Goal: Information Seeking & Learning: Learn about a topic

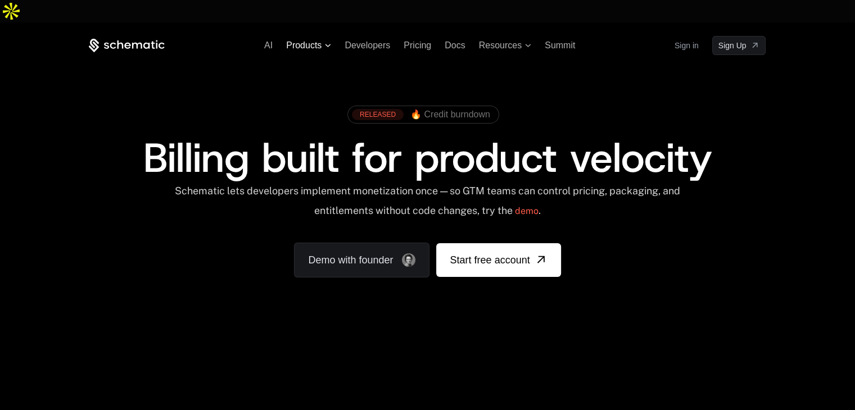
click at [325, 44] on icon at bounding box center [328, 45] width 6 height 3
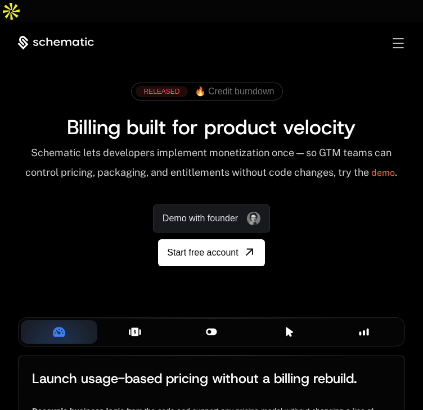
click at [402, 22] on div "AI Products Metering & Pricing Turn on any pricing model Synchronize with Strip…" at bounding box center [211, 175] width 423 height 307
click at [396, 38] on div "Toggle menu" at bounding box center [397, 43] width 11 height 10
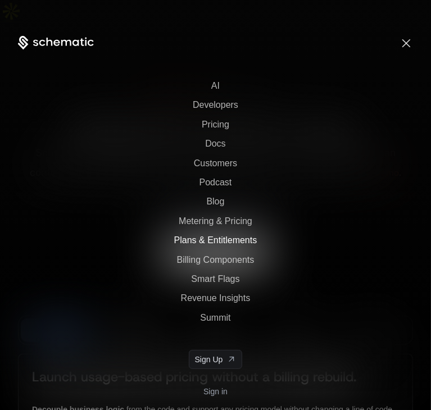
click at [220, 240] on span "Plans & Entitlements" at bounding box center [215, 240] width 83 height 10
click at [218, 259] on span "Billing Components" at bounding box center [216, 260] width 78 height 10
click at [217, 277] on span "Smart Flags" at bounding box center [215, 279] width 48 height 10
click at [217, 296] on span "Revenue Insights" at bounding box center [216, 298] width 70 height 10
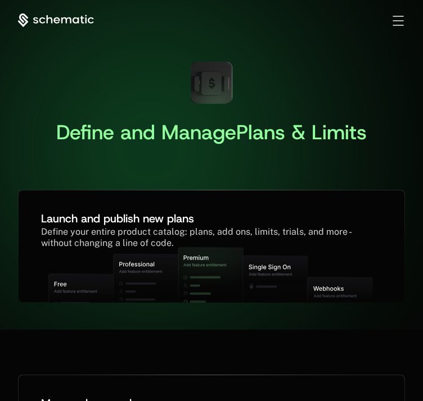
scroll to position [56, 0]
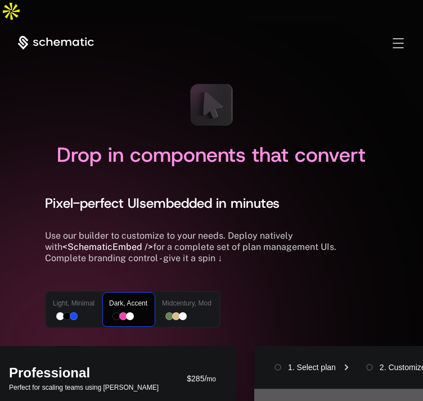
scroll to position [0, 3]
